Goal: Find specific page/section: Find specific page/section

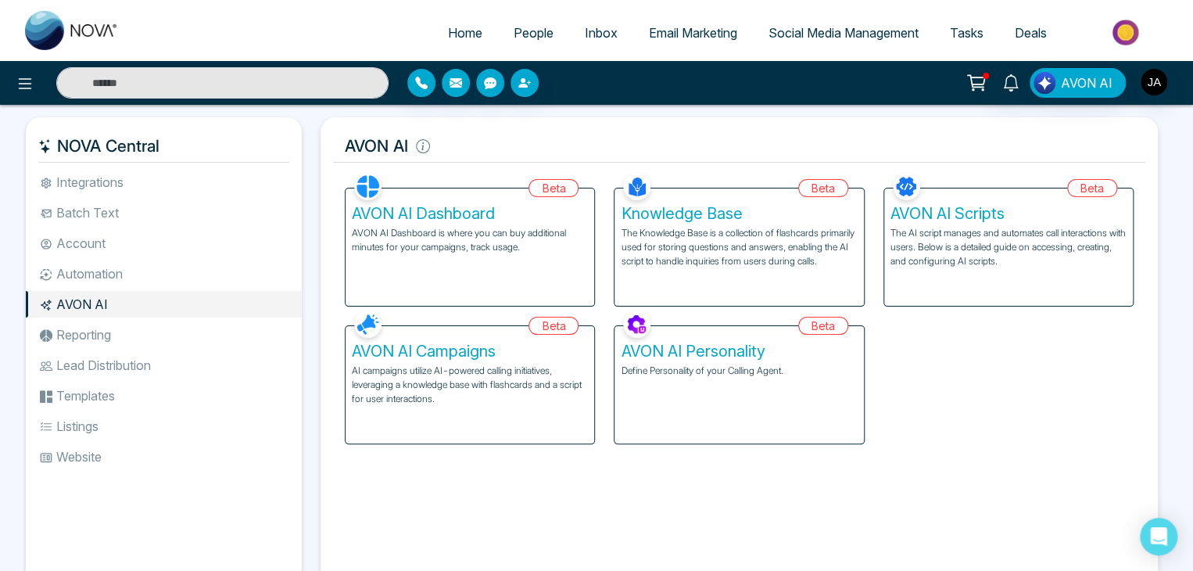
click at [675, 34] on span "Email Marketing" at bounding box center [693, 33] width 88 height 16
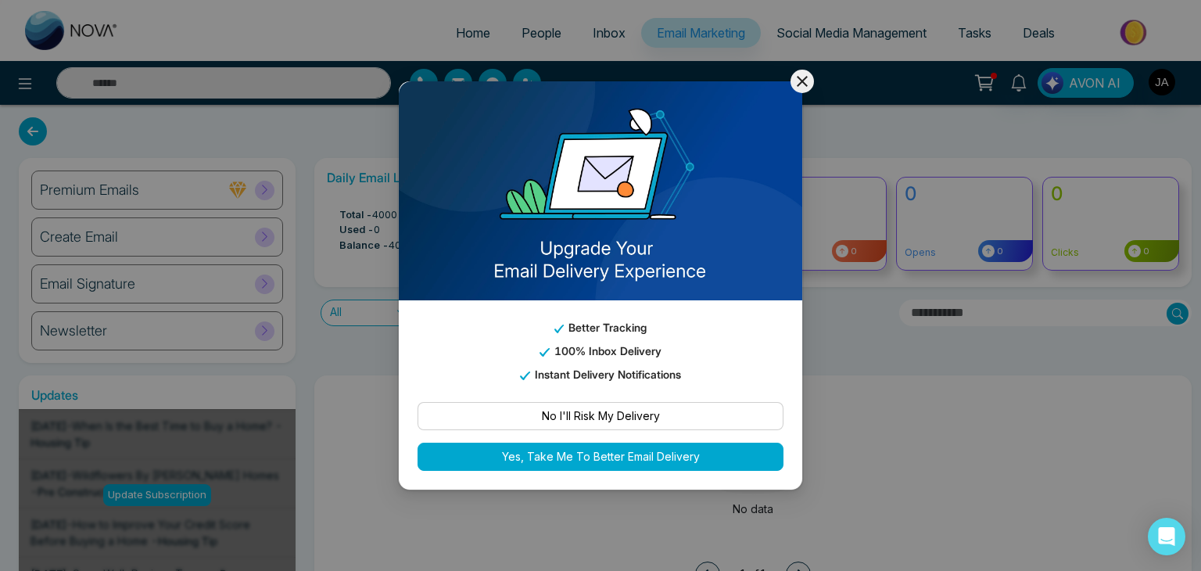
click at [797, 76] on icon at bounding box center [802, 81] width 19 height 19
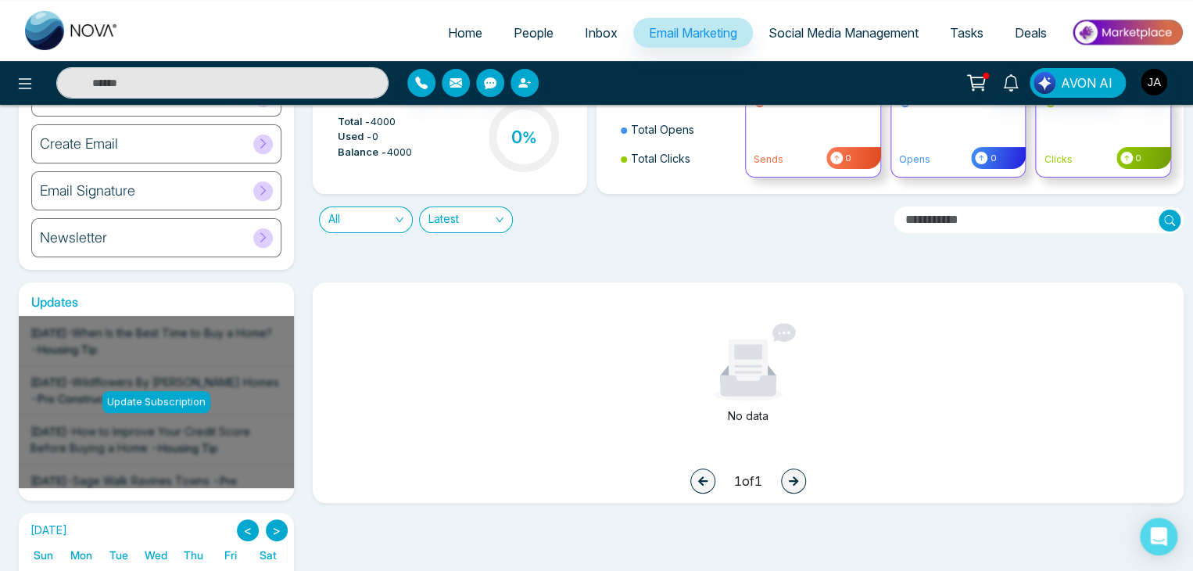
scroll to position [91, 0]
